Goal: Task Accomplishment & Management: Use online tool/utility

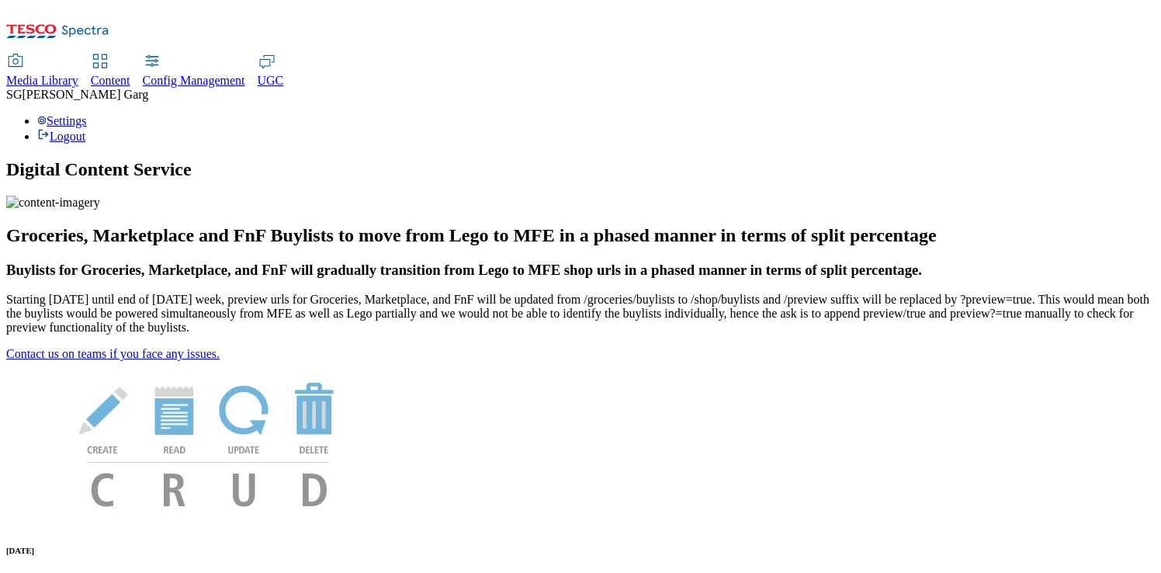
click at [130, 74] on span "Content" at bounding box center [111, 80] width 40 height 13
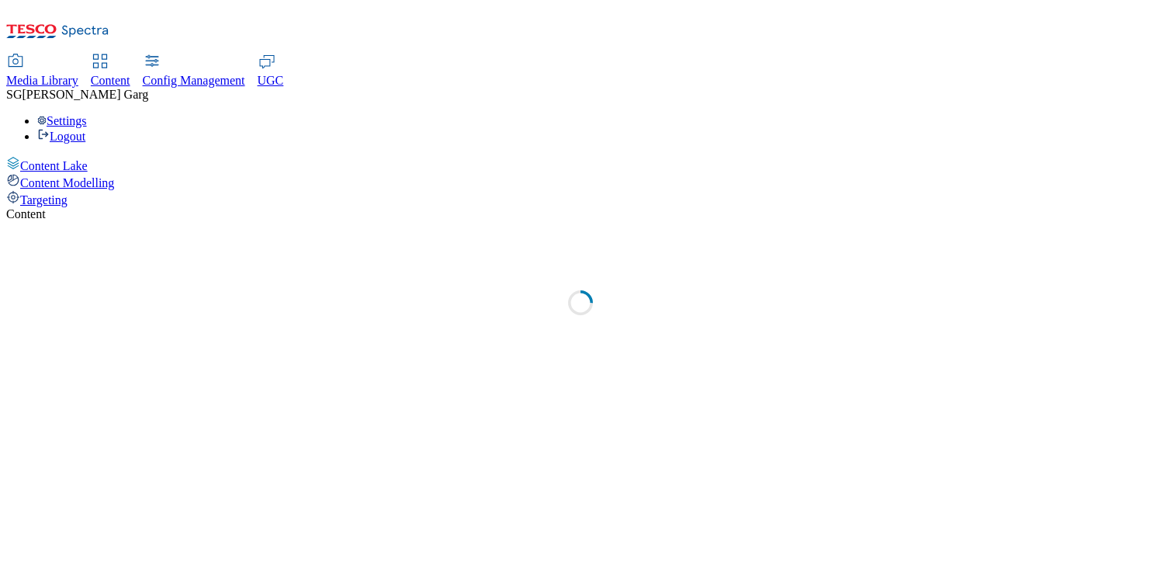
select select "group-comms"
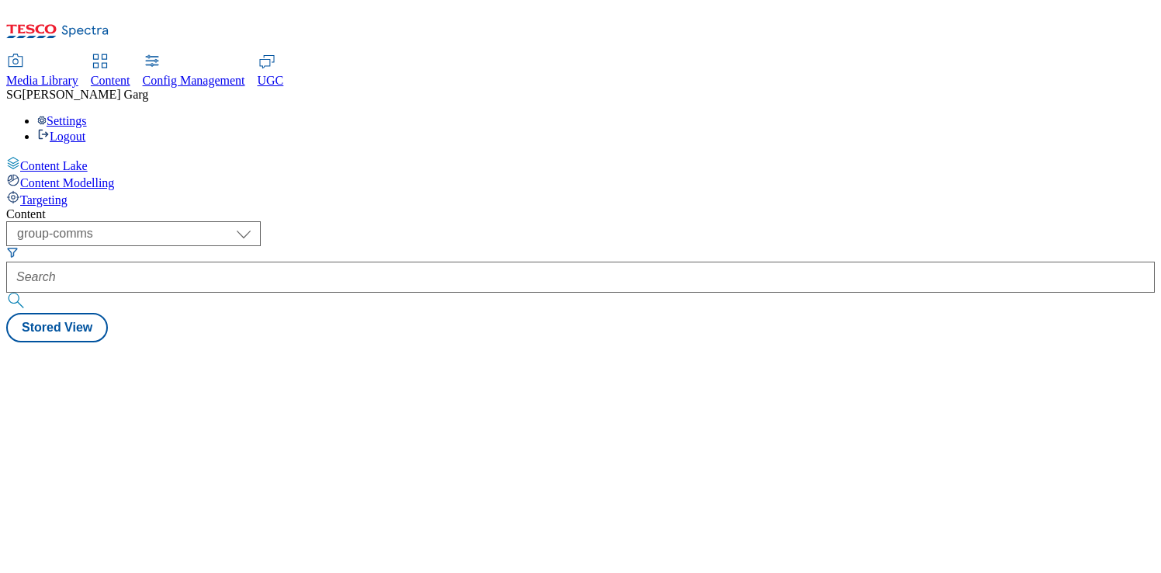
click at [108, 190] on div "Targeting" at bounding box center [580, 198] width 1148 height 17
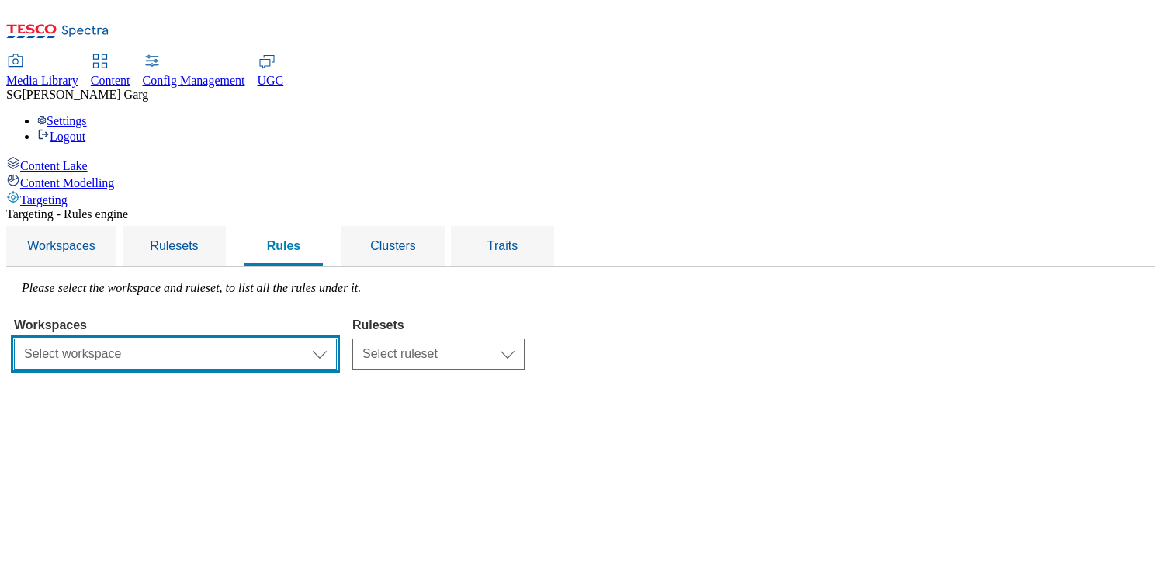
click at [337, 338] on select "Select workspace Test 20_sanity_august test 20th march Test_Sanity_28th_July Co…" at bounding box center [175, 353] width 323 height 31
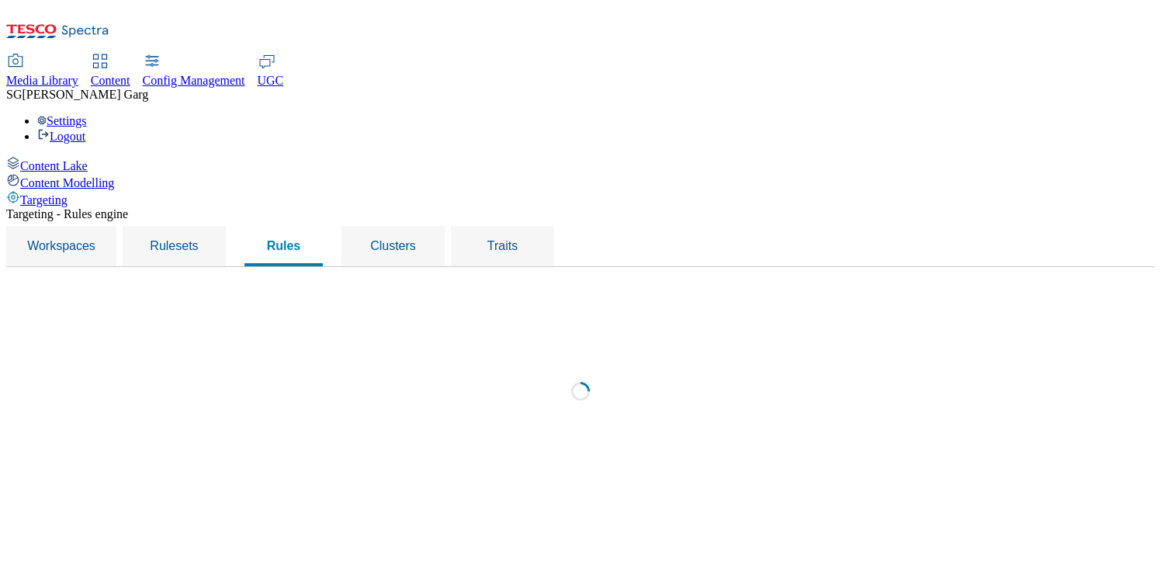
select select "f510054f-adaa-4692-b570-80fa3897127a"
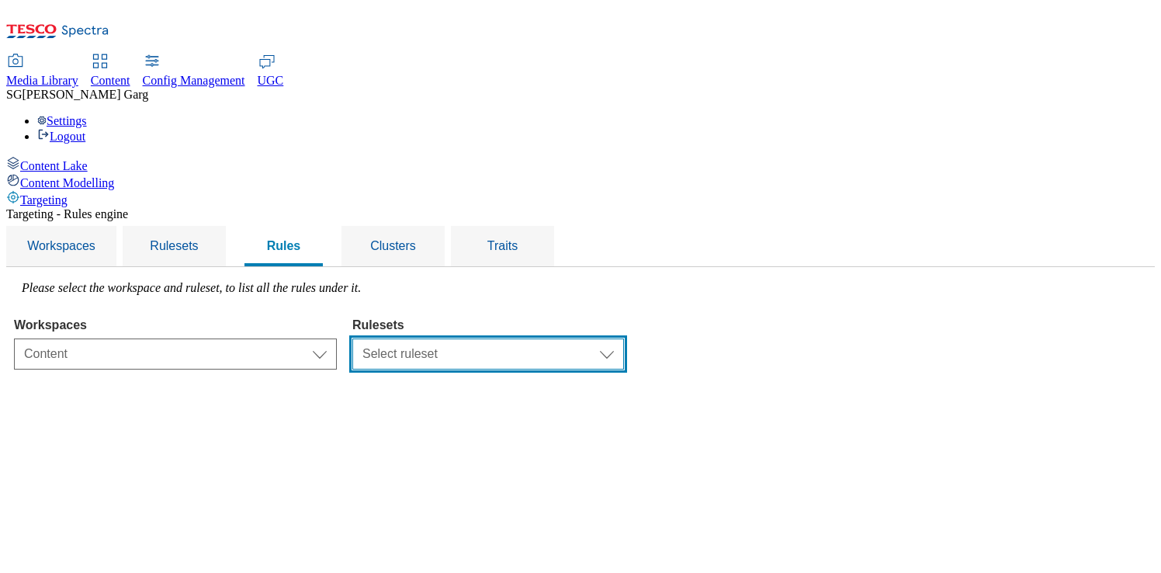
click at [611, 338] on select "Select ruleset ROI SK CZ HU ROI TEST UK clubcard-roi clubcard-website customer-…" at bounding box center [488, 353] width 272 height 31
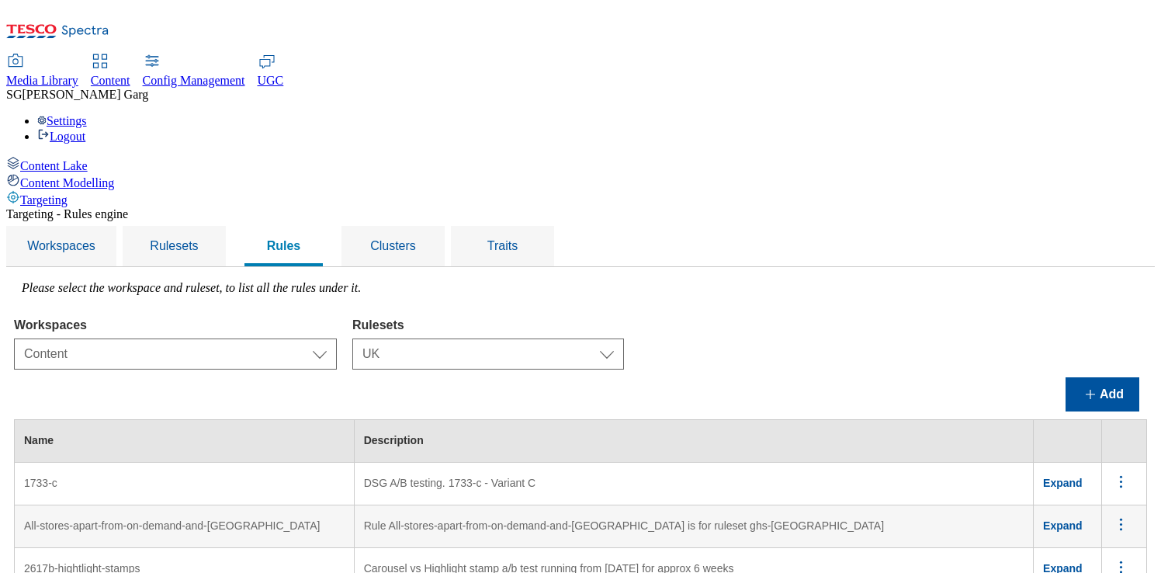
scroll to position [100, 0]
click at [605, 338] on select "Select ruleset ROI SK CZ HU ROI TEST UK clubcard-roi clubcard-website customer-…" at bounding box center [488, 353] width 272 height 31
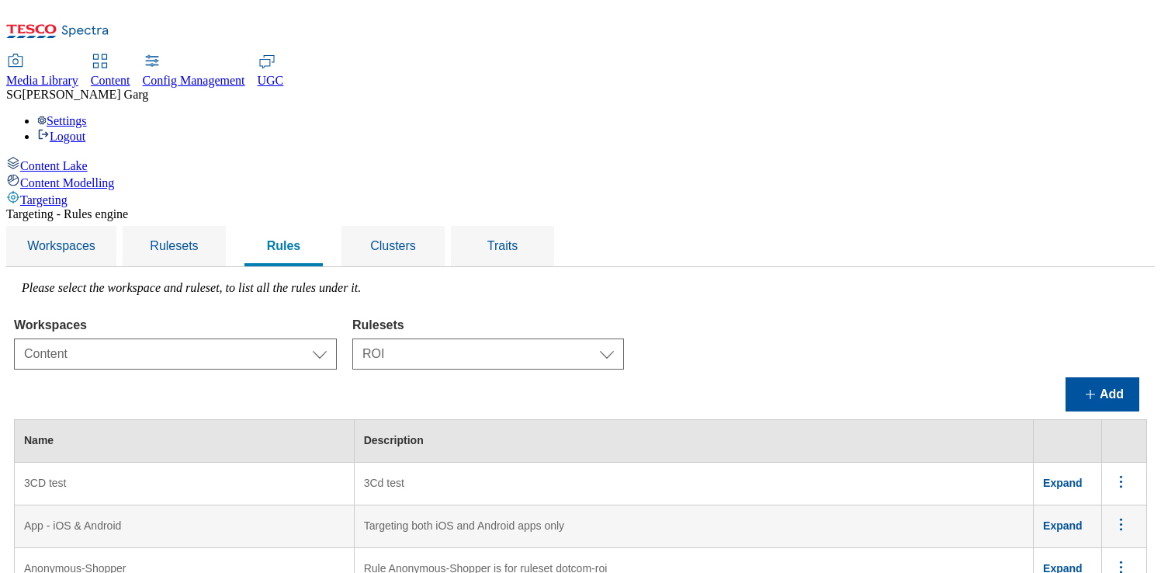
scroll to position [0, 0]
click at [624, 338] on select "Select ruleset ROI SK CZ HU ROI TEST UK clubcard-roi clubcard-website customer-…" at bounding box center [488, 353] width 272 height 31
select select "ff51a50e-a40d-4b0c-b740-c9b8e1118548"
